Goal: Navigation & Orientation: Locate item on page

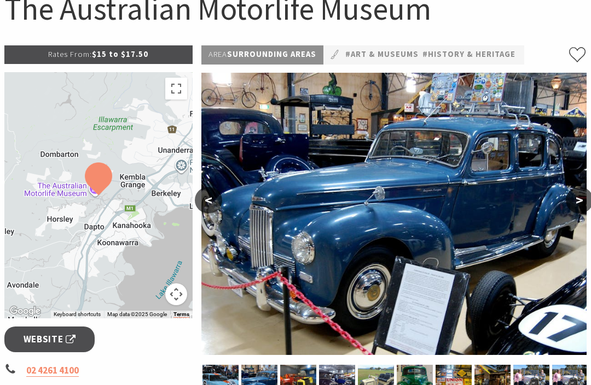
scroll to position [123, 0]
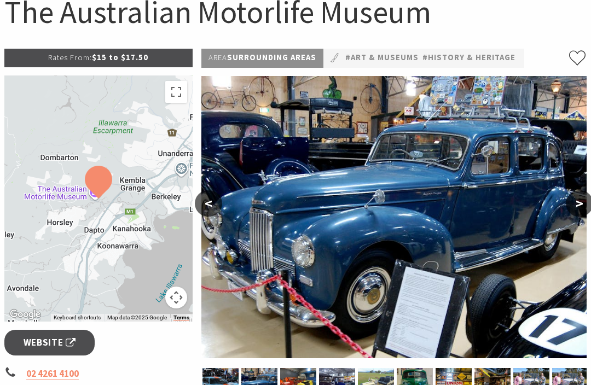
click at [576, 208] on button ">" at bounding box center [579, 203] width 27 height 26
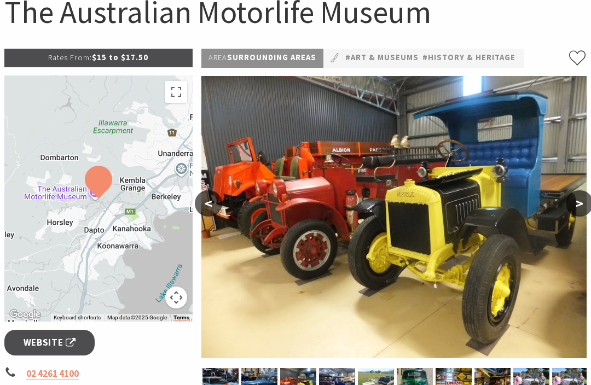
click at [587, 208] on button ">" at bounding box center [579, 203] width 27 height 26
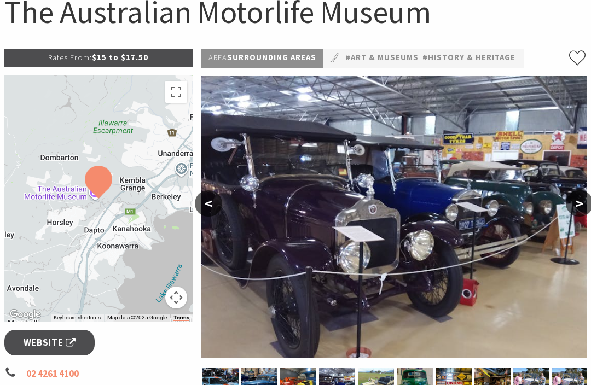
click at [584, 203] on button ">" at bounding box center [579, 203] width 27 height 26
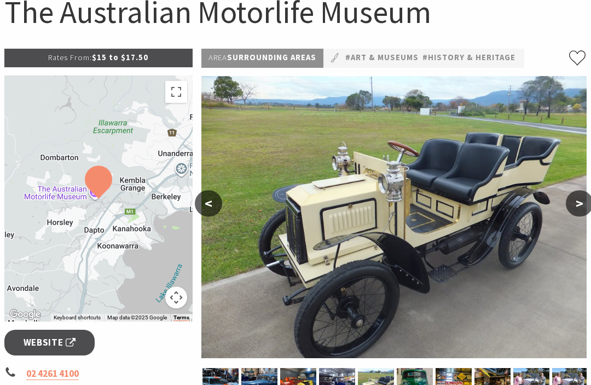
click at [577, 205] on button ">" at bounding box center [579, 203] width 27 height 26
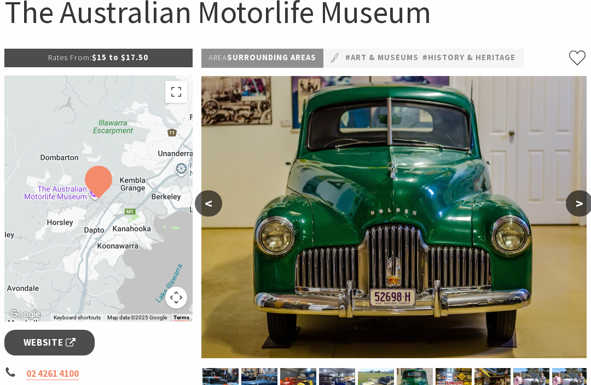
click at [574, 208] on button ">" at bounding box center [579, 203] width 27 height 26
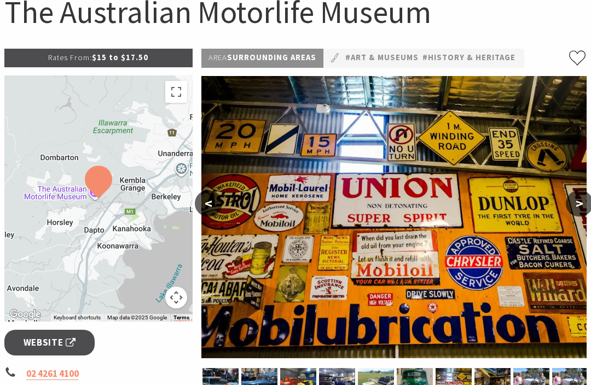
click at [576, 209] on button ">" at bounding box center [579, 203] width 27 height 26
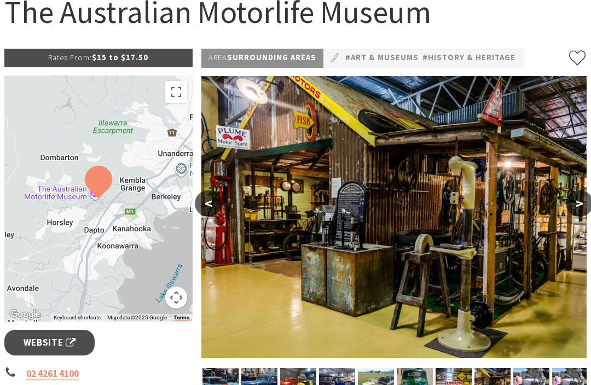
click at [583, 208] on button ">" at bounding box center [579, 203] width 27 height 26
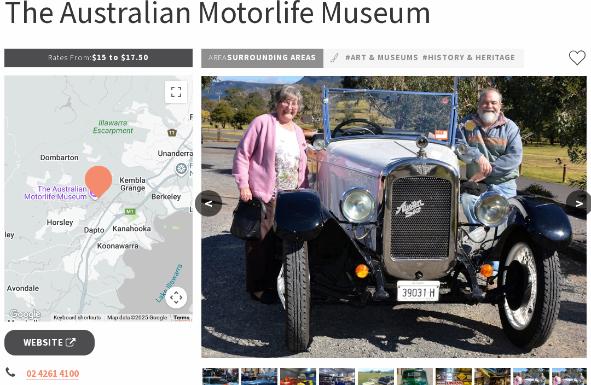
click at [584, 217] on img at bounding box center [393, 217] width 385 height 282
click at [584, 205] on button ">" at bounding box center [579, 203] width 27 height 26
click at [586, 207] on button ">" at bounding box center [579, 203] width 27 height 26
click at [584, 205] on button ">" at bounding box center [579, 203] width 27 height 26
click at [584, 206] on button ">" at bounding box center [579, 203] width 27 height 26
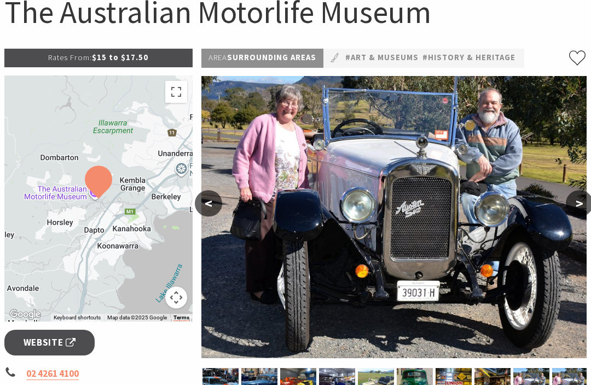
click at [584, 207] on button ">" at bounding box center [579, 203] width 27 height 26
click at [584, 205] on button ">" at bounding box center [579, 203] width 27 height 26
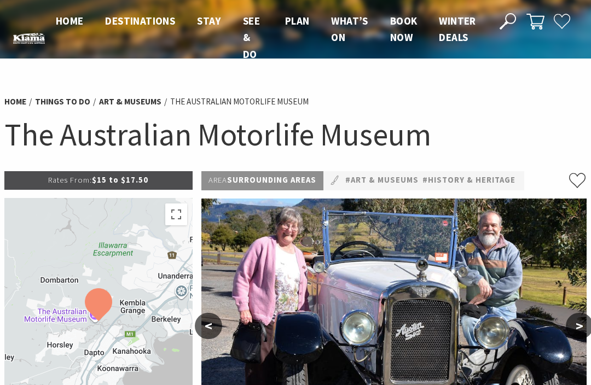
scroll to position [0, 0]
